Goal: Find specific page/section: Find specific page/section

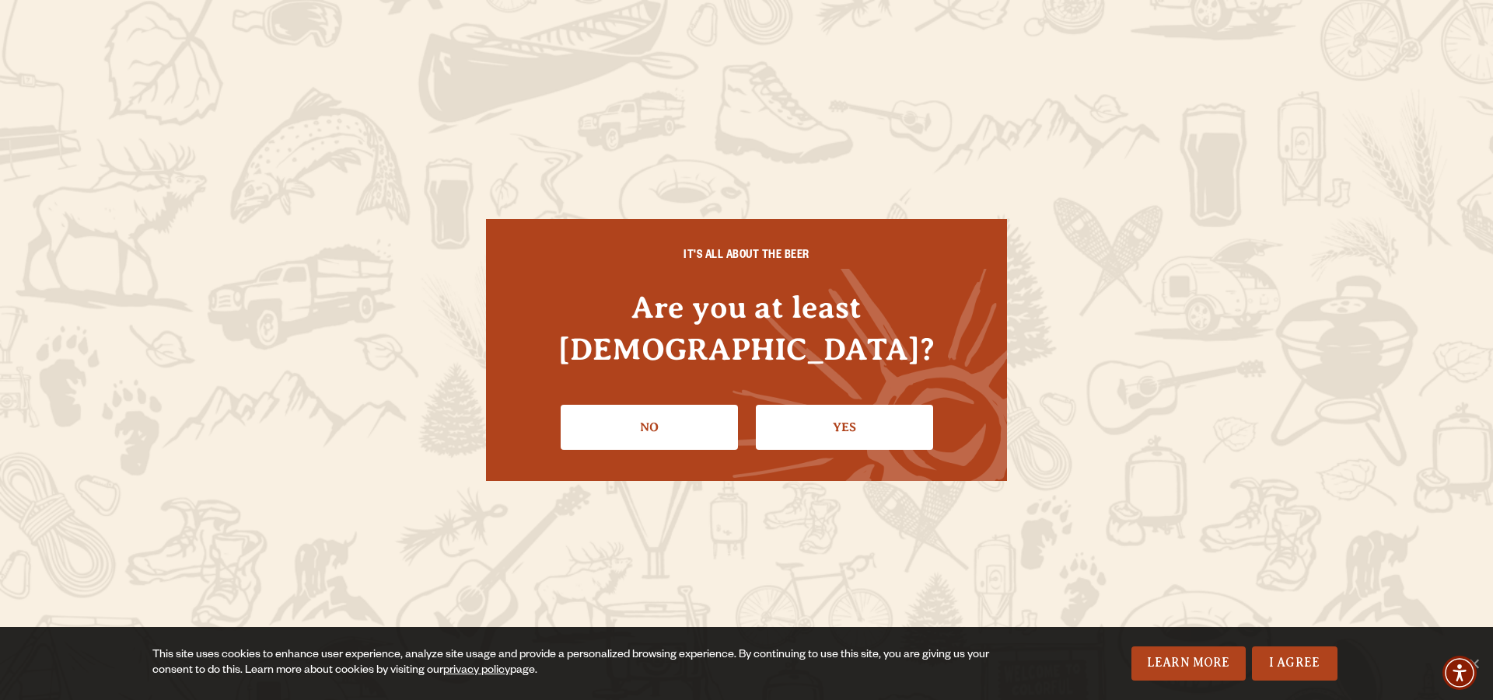
click at [872, 411] on link "Yes" at bounding box center [844, 427] width 177 height 45
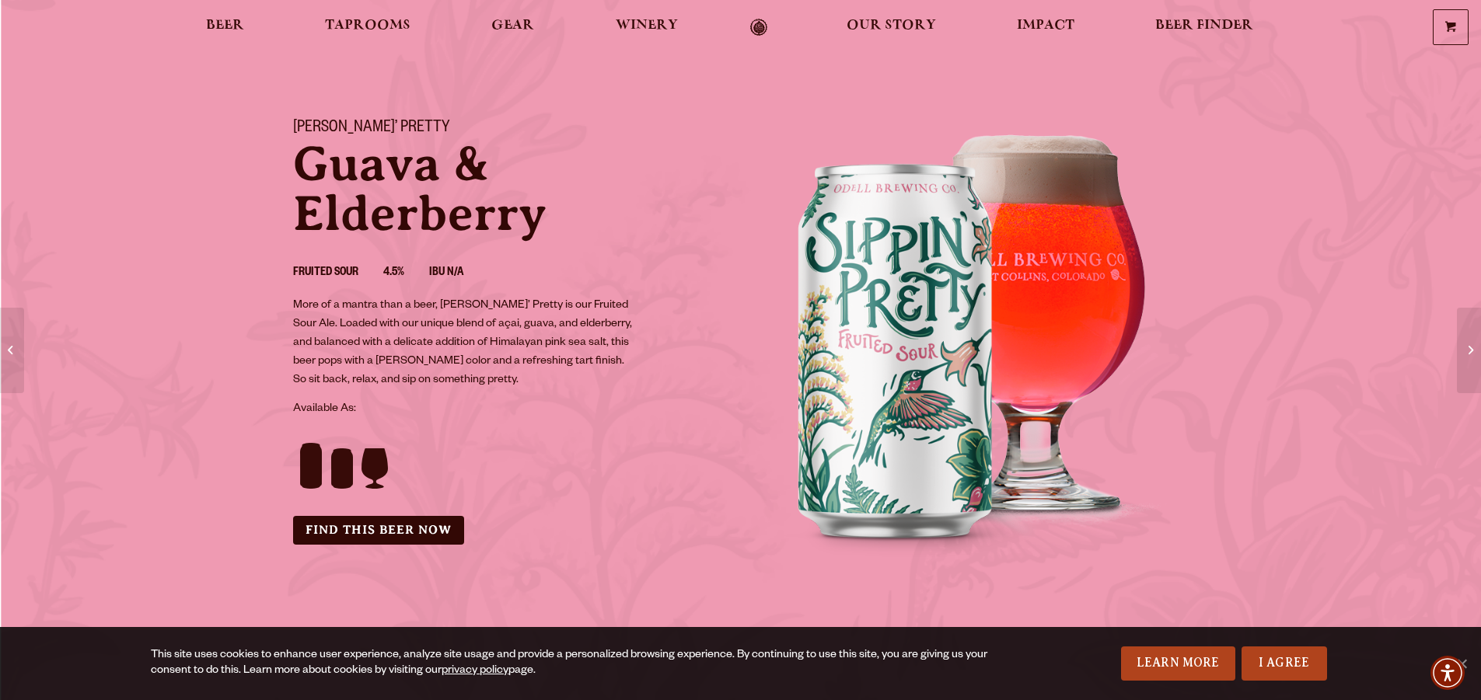
scroll to position [78, 0]
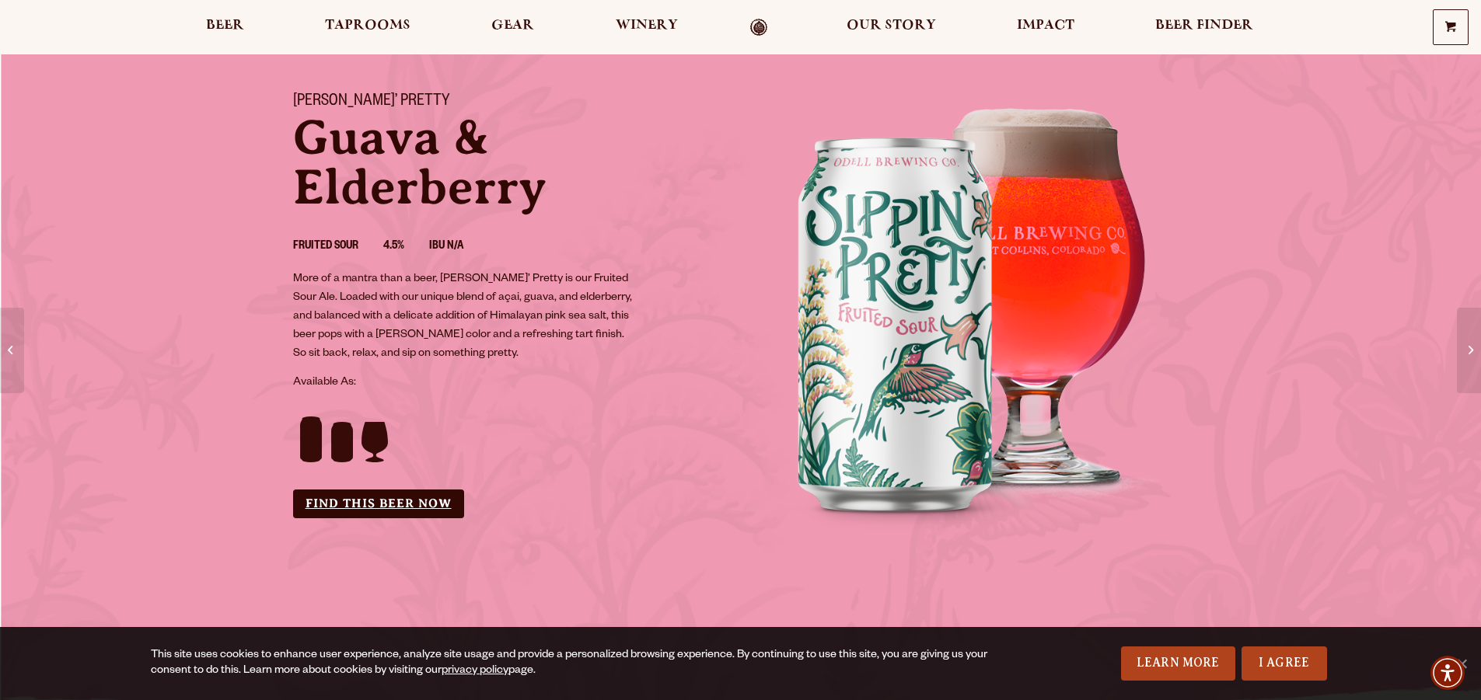
click at [382, 498] on link "Find this Beer Now" at bounding box center [378, 504] width 171 height 29
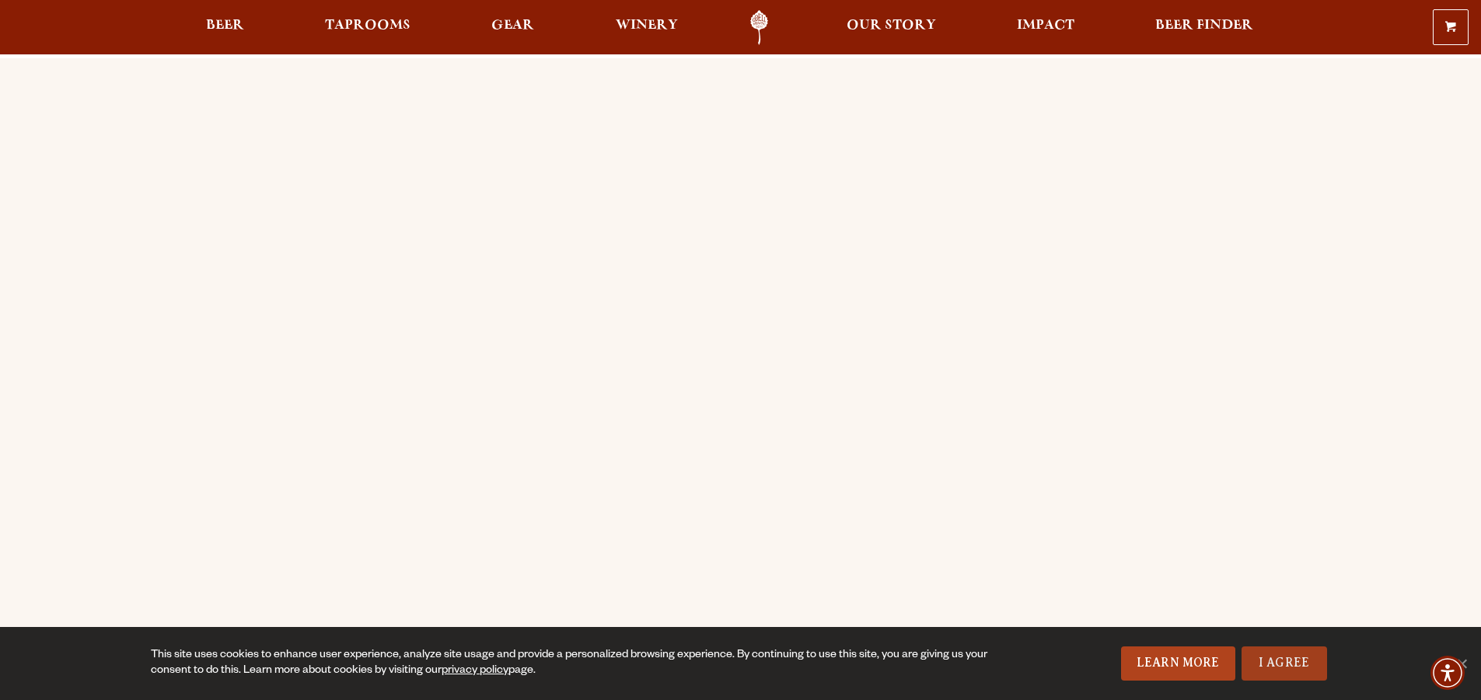
click at [1288, 662] on link "I Agree" at bounding box center [1285, 664] width 86 height 34
